Goal: Task Accomplishment & Management: Complete application form

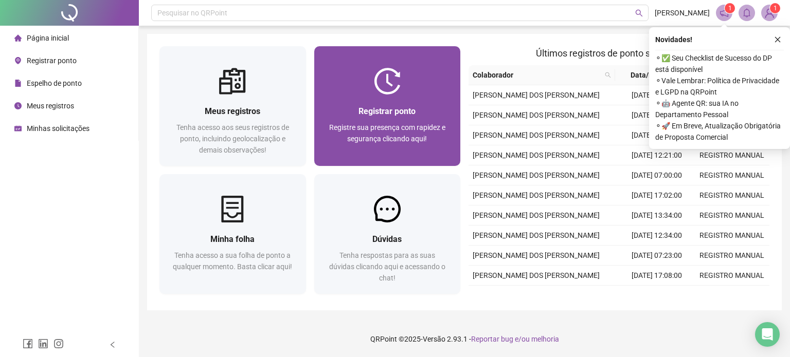
click at [404, 92] on div at bounding box center [387, 81] width 147 height 27
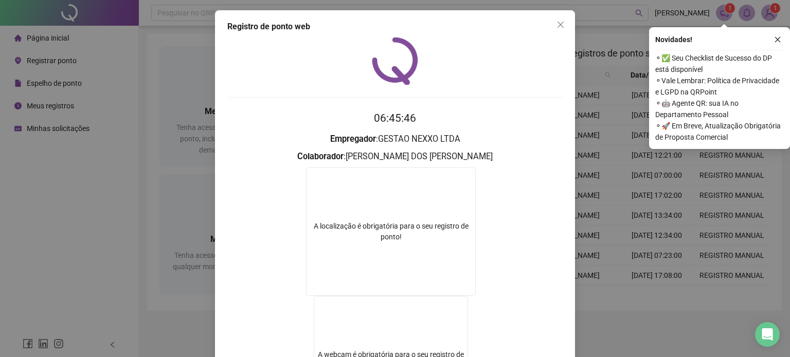
scroll to position [138, 0]
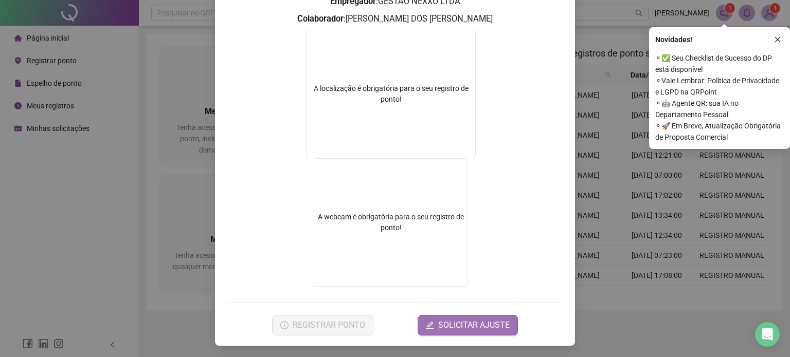
click at [438, 329] on span "SOLICITAR AJUSTE" at bounding box center [473, 325] width 71 height 12
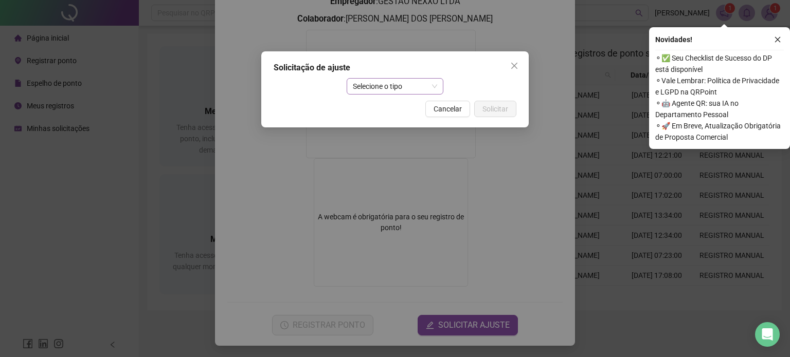
click at [373, 88] on span "Selecione o tipo" at bounding box center [395, 86] width 85 height 15
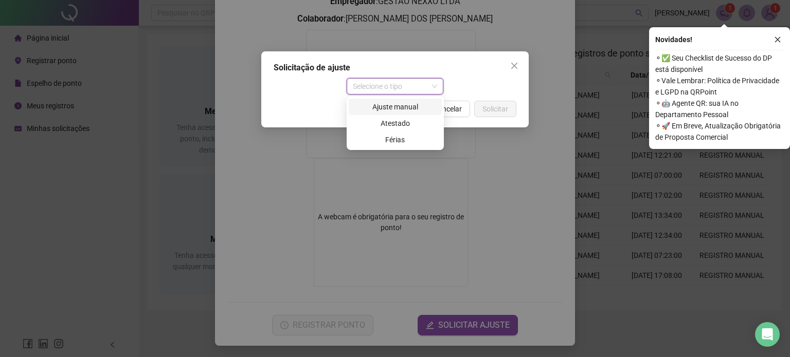
click at [372, 108] on div "Ajuste manual" at bounding box center [395, 106] width 81 height 11
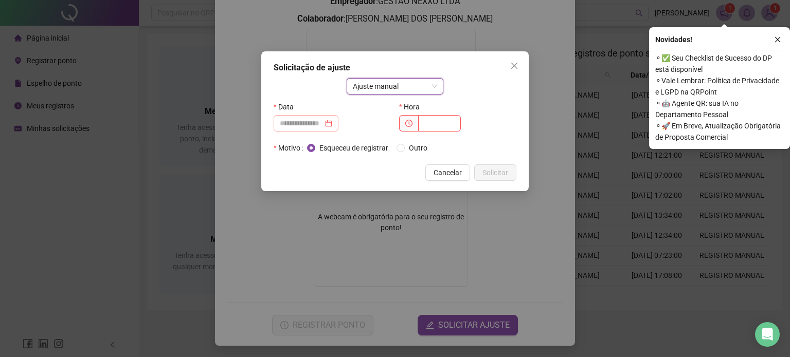
click at [297, 117] on div at bounding box center [306, 123] width 65 height 16
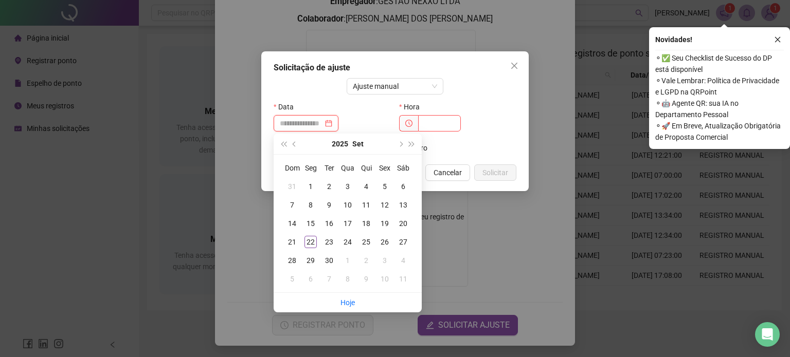
click at [304, 129] on input at bounding box center [301, 123] width 43 height 11
type input "**********"
click at [311, 244] on div "22" at bounding box center [310, 242] width 12 height 12
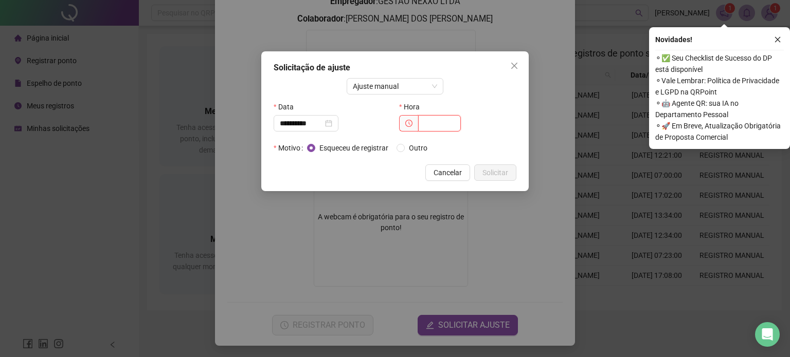
click at [435, 122] on input "text" at bounding box center [439, 123] width 43 height 16
type input "*****"
click at [414, 150] on span "Outro" at bounding box center [418, 147] width 27 height 11
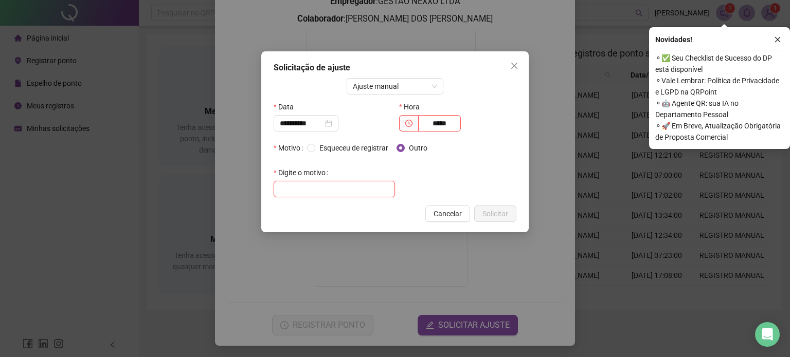
click at [339, 193] on input "text" at bounding box center [334, 189] width 121 height 16
type input "**********"
click at [500, 210] on span "Solicitar" at bounding box center [495, 213] width 26 height 11
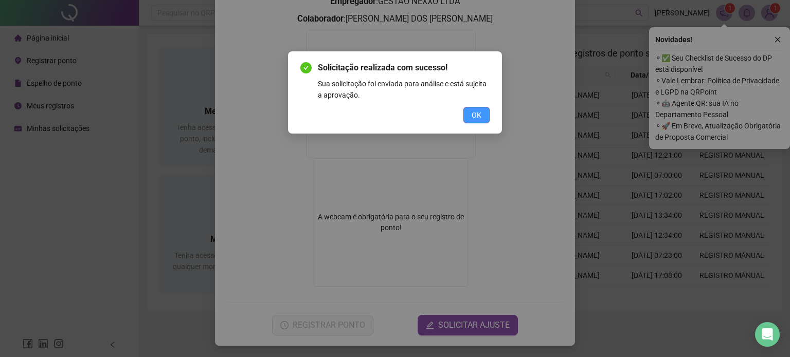
click at [484, 121] on button "OK" at bounding box center [476, 115] width 26 height 16
